Goal: Task Accomplishment & Management: Manage account settings

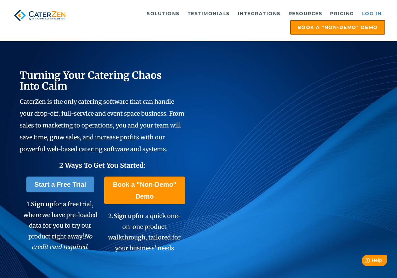
click at [378, 14] on link "Log in" at bounding box center [372, 13] width 26 height 13
click at [366, 11] on link "Log in" at bounding box center [372, 13] width 26 height 13
click at [368, 13] on link "Log in" at bounding box center [372, 13] width 26 height 13
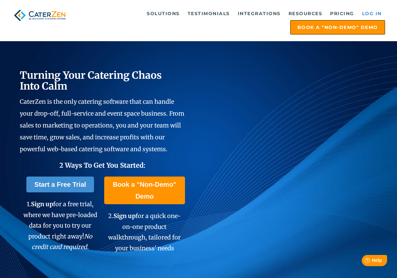
click at [368, 13] on link "Log in" at bounding box center [372, 13] width 26 height 13
click at [368, 14] on link "Log in" at bounding box center [372, 13] width 26 height 13
click at [364, 15] on link "Log in" at bounding box center [372, 13] width 26 height 13
click at [379, 13] on link "Log in" at bounding box center [372, 13] width 26 height 13
